Goal: Check status: Check status

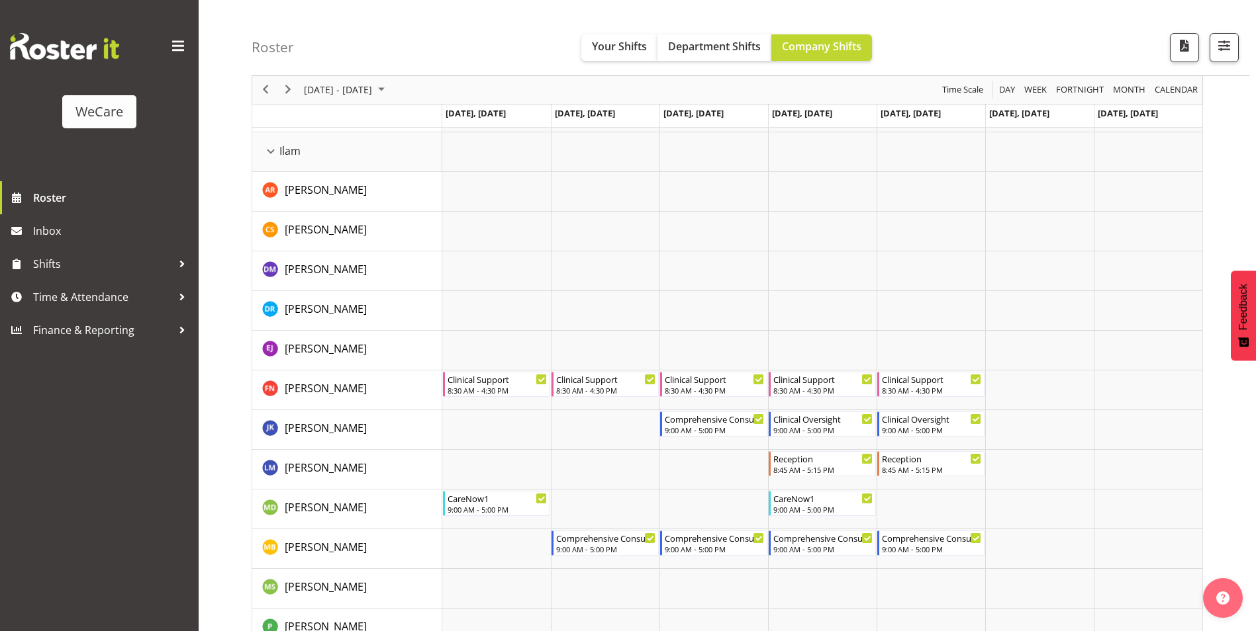
scroll to position [1390, 0]
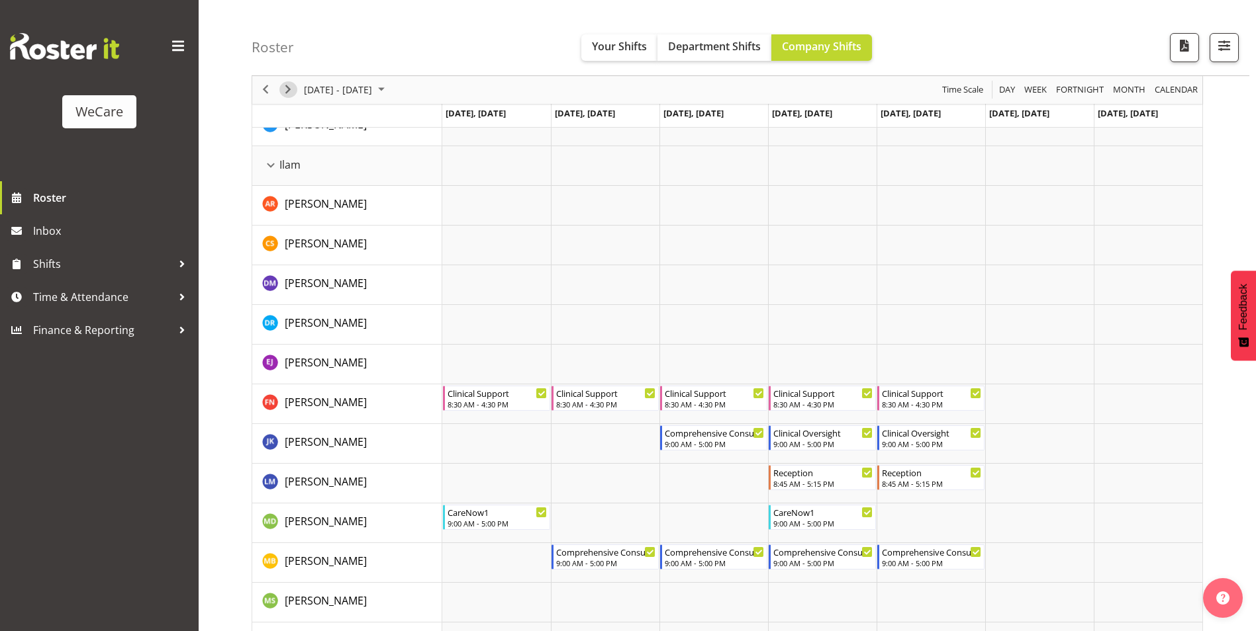
click at [288, 88] on span "Next" at bounding box center [288, 90] width 16 height 17
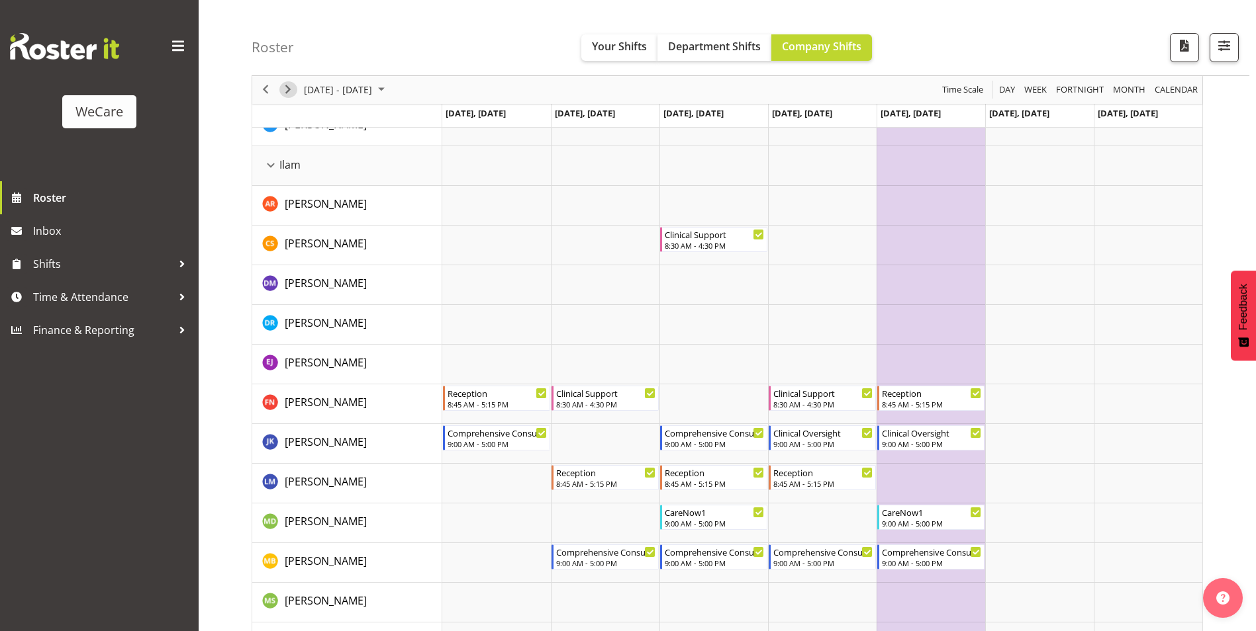
click at [288, 95] on span "Next" at bounding box center [288, 90] width 16 height 17
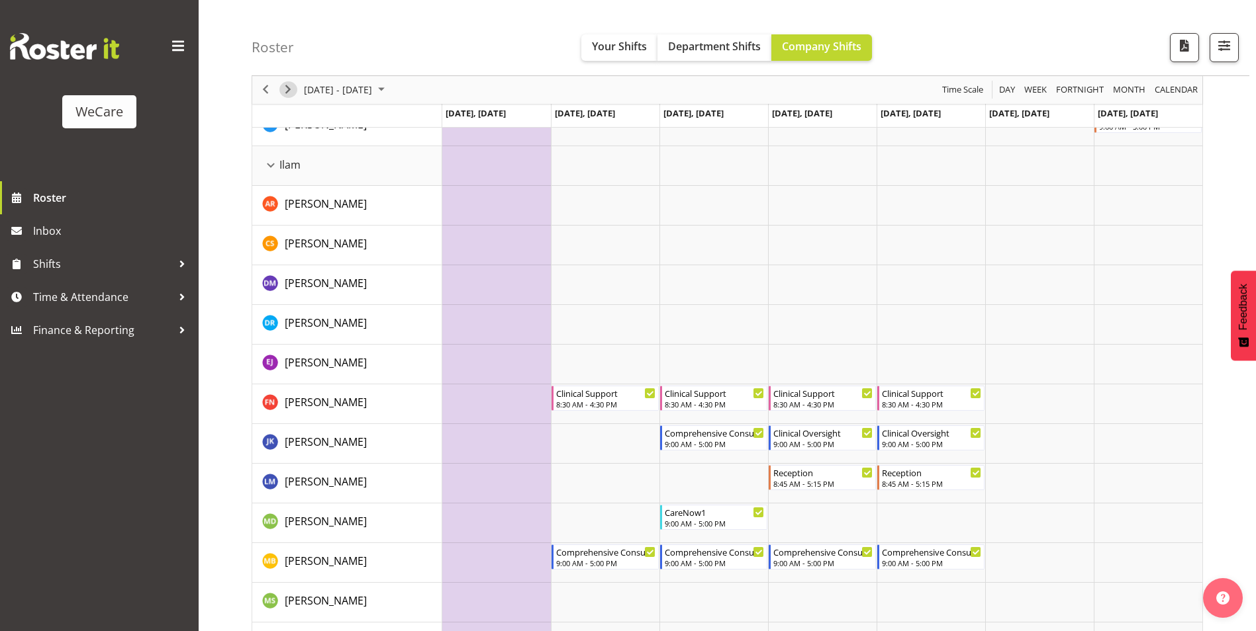
click at [284, 93] on span "Next" at bounding box center [288, 90] width 16 height 17
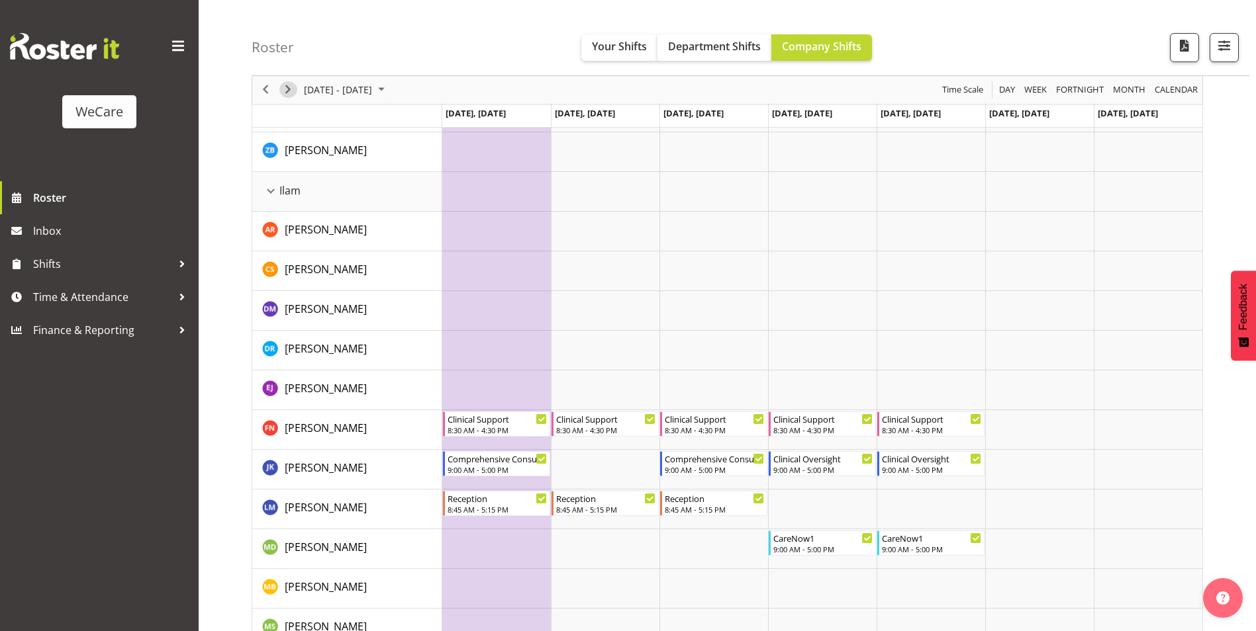
click at [291, 93] on span "Next" at bounding box center [288, 90] width 16 height 17
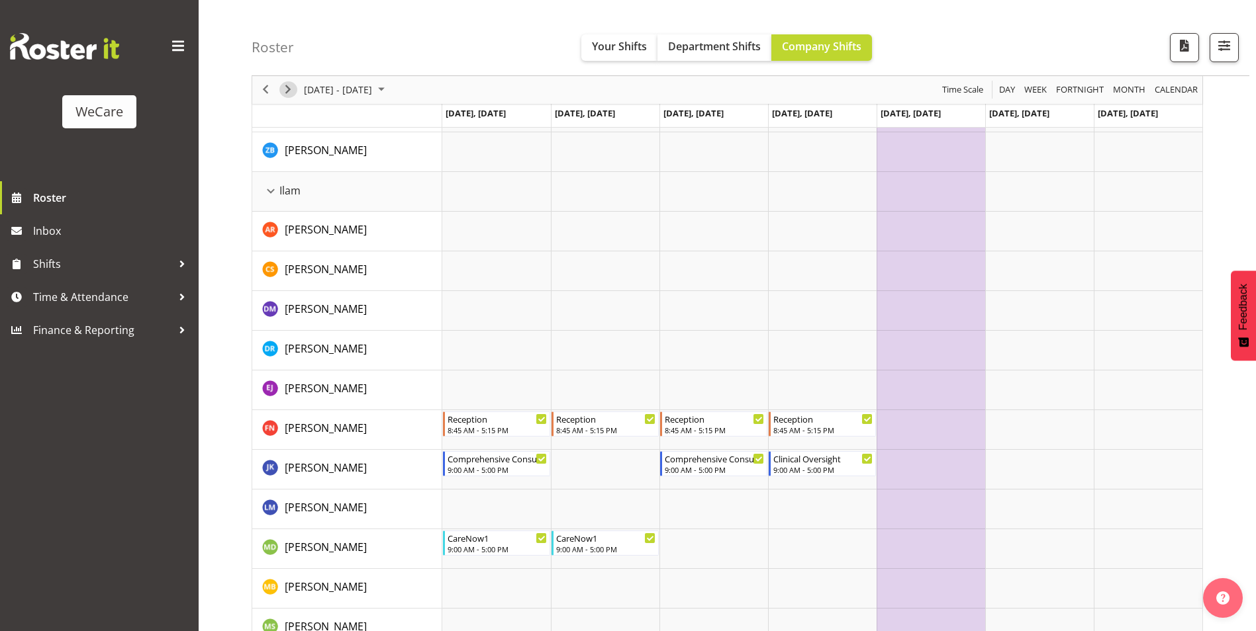
click at [289, 97] on span "Next" at bounding box center [288, 90] width 16 height 17
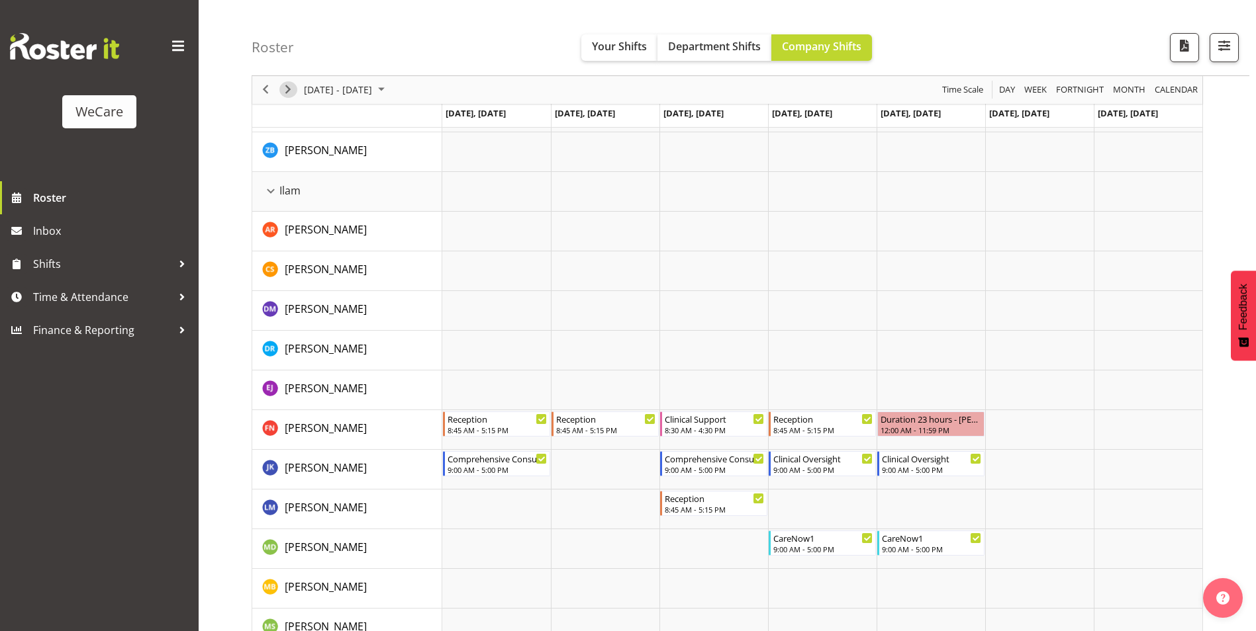
click at [288, 97] on span "Next" at bounding box center [288, 90] width 16 height 17
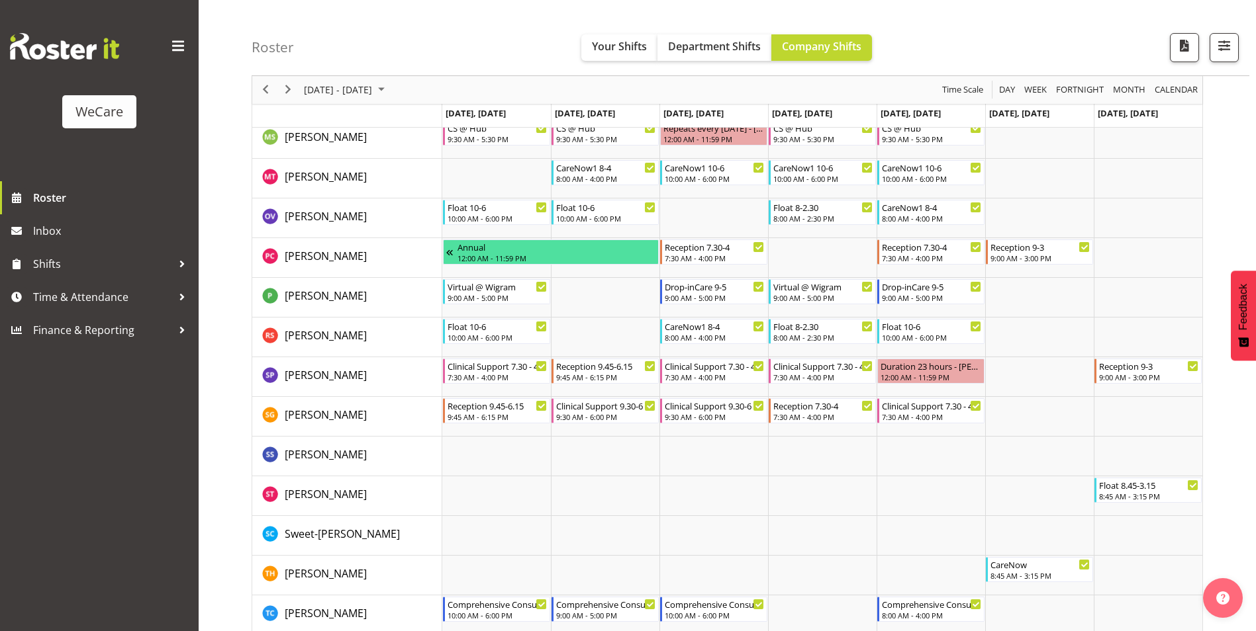
scroll to position [3826, 0]
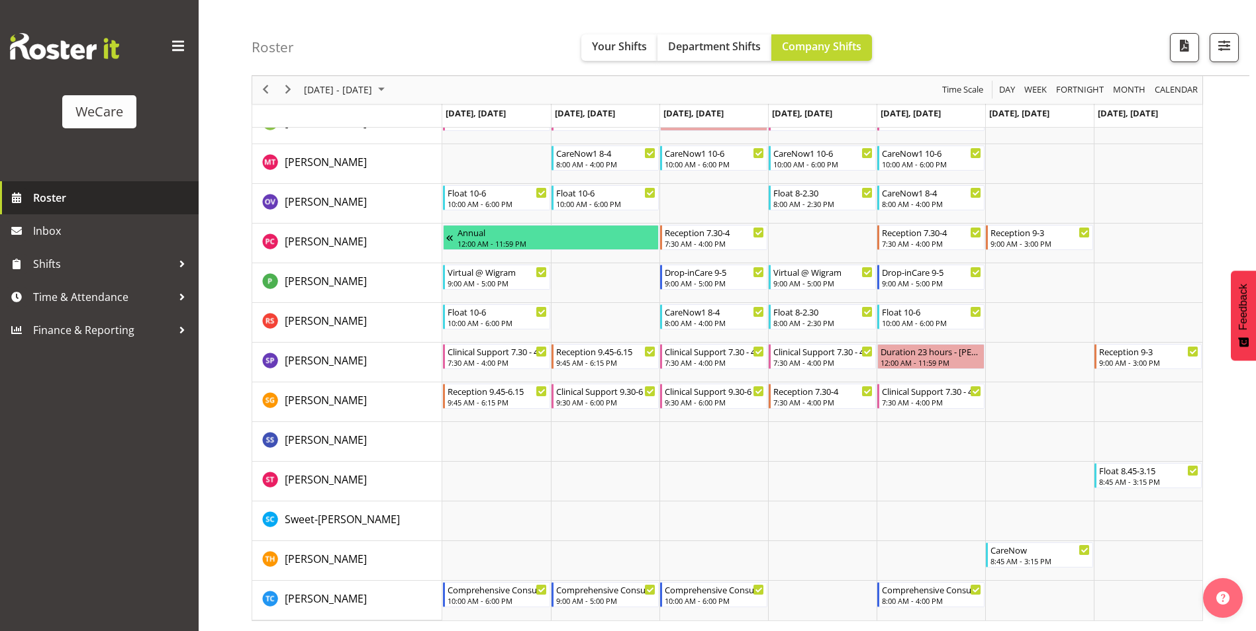
click at [46, 198] on span "Roster" at bounding box center [112, 198] width 159 height 20
